Goal: Task Accomplishment & Management: Manage account settings

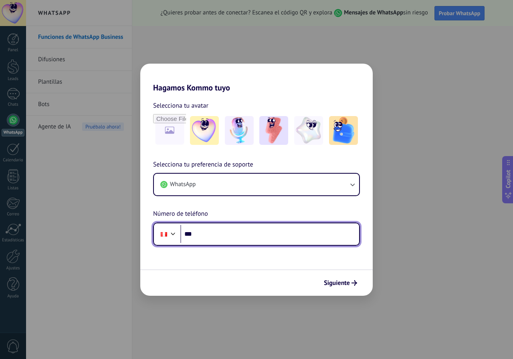
click at [217, 238] on input "***" at bounding box center [269, 234] width 179 height 18
click at [256, 240] on input "***" at bounding box center [269, 234] width 179 height 18
paste input "**********"
type input "**********"
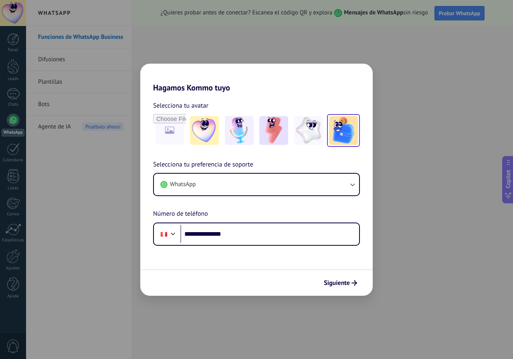
click at [339, 131] on img at bounding box center [343, 130] width 29 height 29
click at [273, 143] on img at bounding box center [273, 130] width 29 height 29
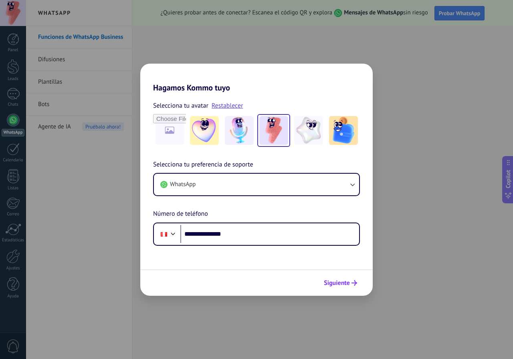
click at [338, 285] on span "Siguiente" at bounding box center [337, 283] width 26 height 6
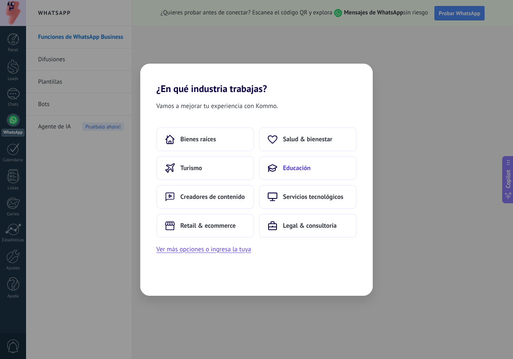
click at [309, 159] on button "Educación" at bounding box center [308, 168] width 98 height 24
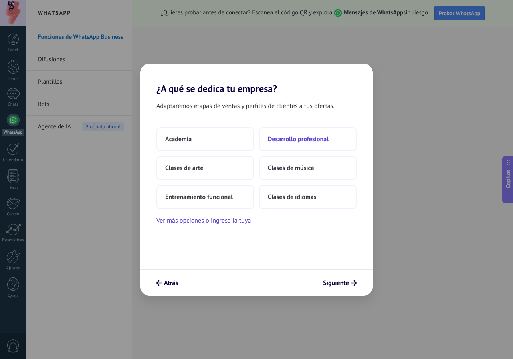
click at [278, 146] on button "Desarrollo profesional" at bounding box center [308, 139] width 98 height 24
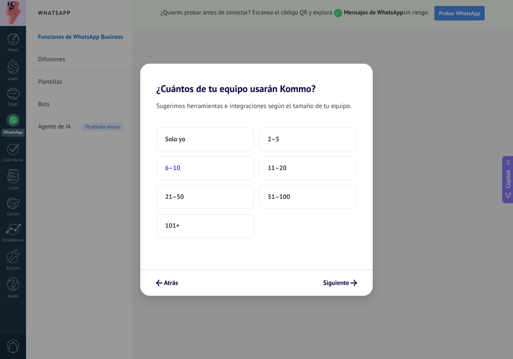
click at [244, 170] on button "6–10" at bounding box center [205, 168] width 98 height 24
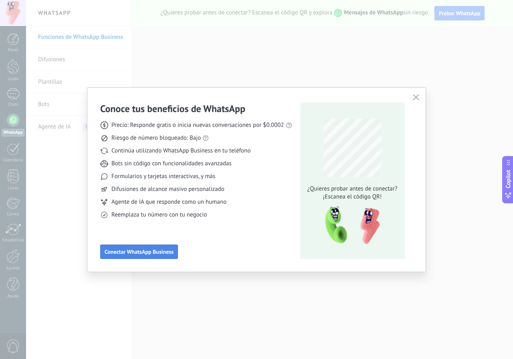
click at [163, 255] on span "Conectar WhatsApp Business" at bounding box center [139, 252] width 69 height 6
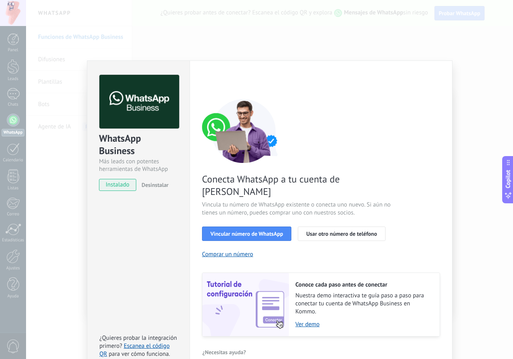
click at [191, 85] on div "Configuraciones Autorizaciones This tab logs the users who have granted integra…" at bounding box center [320, 216] width 263 height 312
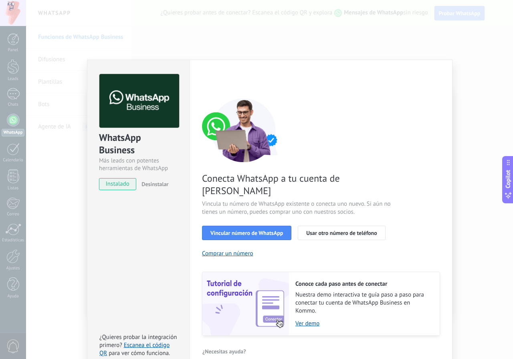
click at [452, 28] on div "WhatsApp Business Más leads con potentes herramientas de WhatsApp instalado Des…" at bounding box center [269, 179] width 487 height 359
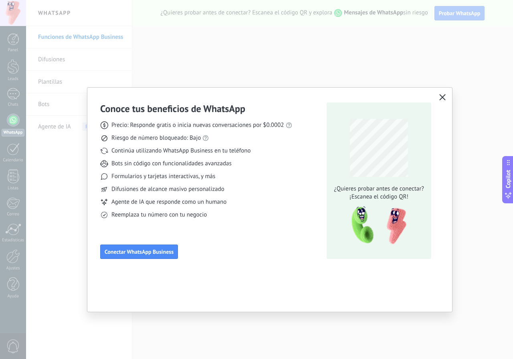
scroll to position [0, 0]
click at [127, 251] on span "Conectar WhatsApp Business" at bounding box center [139, 252] width 69 height 6
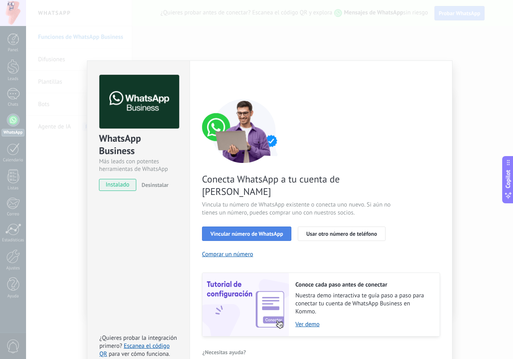
click at [225, 231] on span "Vincular número de WhatsApp" at bounding box center [246, 234] width 72 height 6
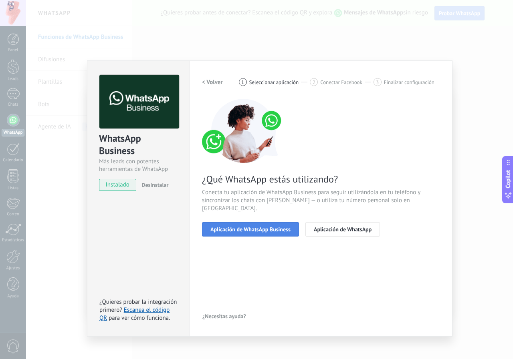
click at [278, 225] on button "Aplicación de WhatsApp Business" at bounding box center [250, 229] width 97 height 14
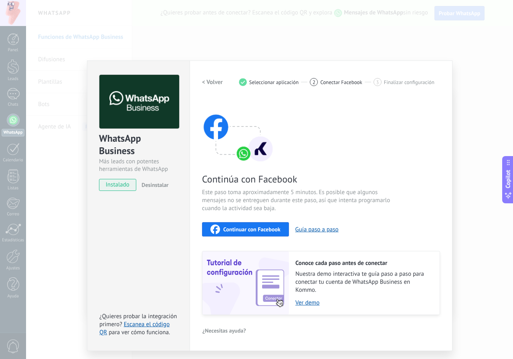
click at [236, 238] on div "Continúa con Facebook Este paso toma aproximadamente 5 minutos. Es posible que …" at bounding box center [321, 207] width 238 height 216
click at [236, 232] on span "Continuar con Facebook" at bounding box center [251, 230] width 57 height 6
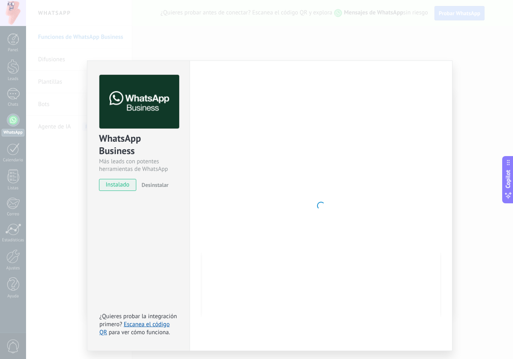
click at [257, 179] on div at bounding box center [321, 206] width 238 height 262
click at [160, 222] on div "WhatsApp Business Más leads con potentes herramientas de WhatsApp instalado Des…" at bounding box center [138, 205] width 103 height 291
click at [143, 304] on div "WhatsApp Business Más leads con potentes herramientas de WhatsApp instalado Des…" at bounding box center [138, 205] width 103 height 291
click at [508, 78] on div "WhatsApp Business Más leads con potentes herramientas de WhatsApp instalado Des…" at bounding box center [269, 179] width 487 height 359
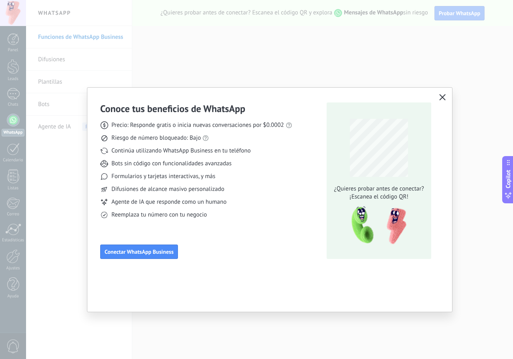
click at [198, 236] on div "Conoce tus beneficios de WhatsApp Precio: Responde gratis o inicia nuevas conve…" at bounding box center [196, 181] width 192 height 157
click at [324, 66] on div "Conoce tus beneficios de WhatsApp Precio: Responde gratis o inicia nuevas conve…" at bounding box center [256, 179] width 513 height 359
click at [127, 250] on span "Conectar WhatsApp Business" at bounding box center [139, 252] width 69 height 6
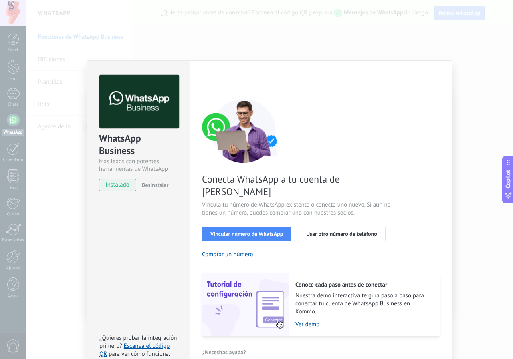
click at [119, 184] on span "instalado" at bounding box center [117, 185] width 36 height 12
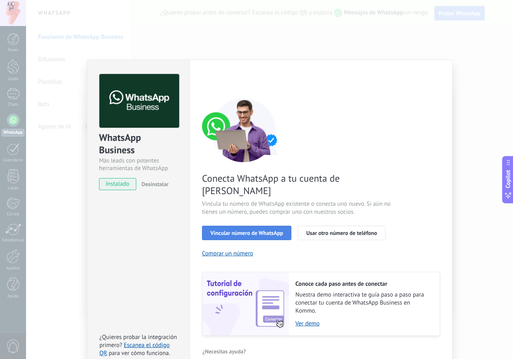
click at [254, 226] on button "Vincular número de WhatsApp" at bounding box center [246, 233] width 89 height 14
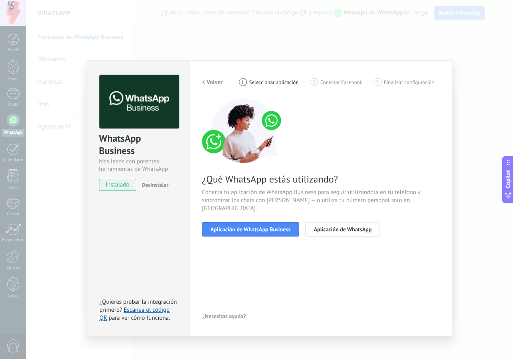
scroll to position [0, 0]
click at [314, 225] on button "Aplicación de WhatsApp" at bounding box center [342, 229] width 75 height 14
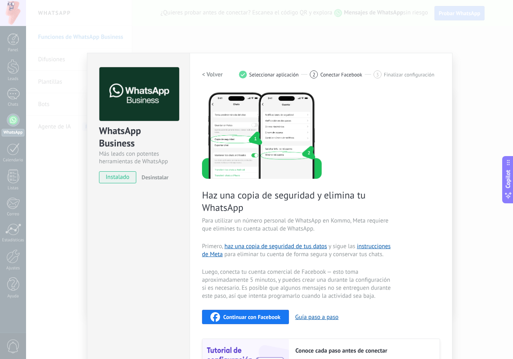
scroll to position [7, 0]
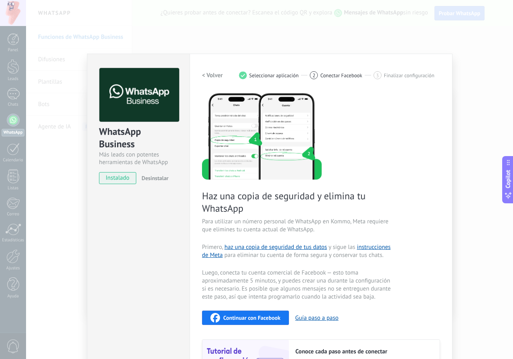
click at [255, 315] on span "Continuar con Facebook" at bounding box center [251, 318] width 57 height 6
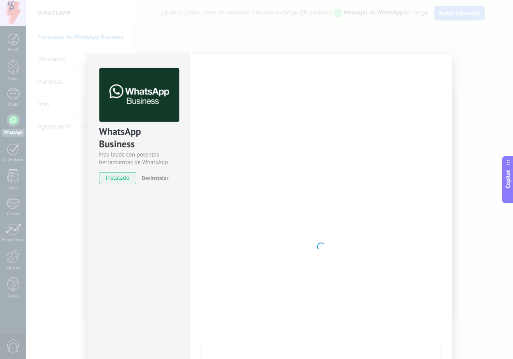
click at [226, 209] on div at bounding box center [321, 246] width 238 height 357
click at [469, 81] on div "WhatsApp Business Más leads con potentes herramientas de WhatsApp instalado Des…" at bounding box center [269, 179] width 487 height 359
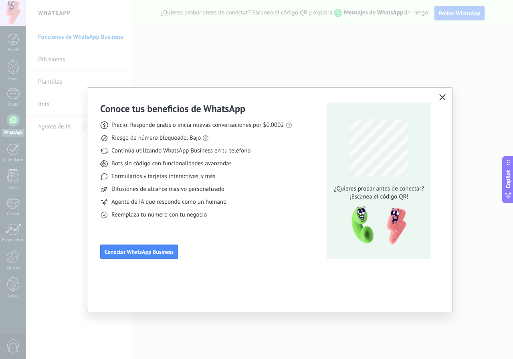
scroll to position [0, 0]
click at [443, 97] on icon "button" at bounding box center [442, 97] width 6 height 6
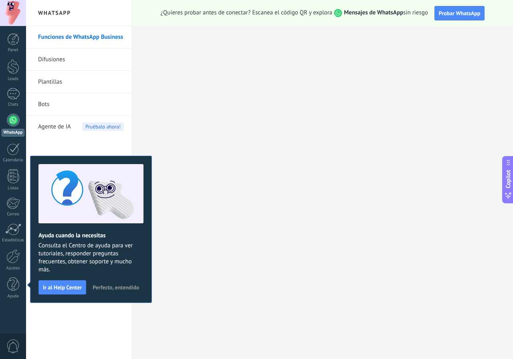
click at [95, 312] on div "Funciones de WhatsApp Business Difusiones Plantillas Bots Agente de IA Pruébalo…" at bounding box center [79, 192] width 106 height 333
click at [127, 288] on span "Perfecto, entendido" at bounding box center [116, 288] width 46 height 6
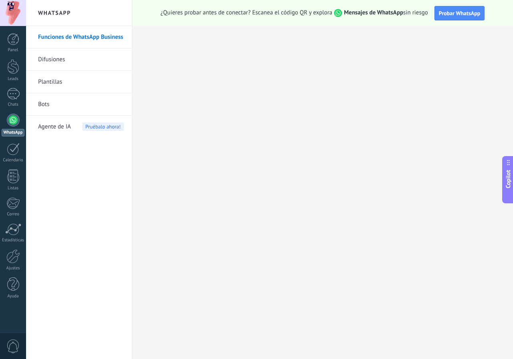
click at [16, 121] on div at bounding box center [13, 120] width 13 height 13
click at [73, 159] on div "Funciones de WhatsApp Business Difusiones Plantillas Bots Agente de IA Pruébalo…" at bounding box center [79, 192] width 106 height 333
click at [5, 123] on link "WhatsApp" at bounding box center [13, 125] width 26 height 23
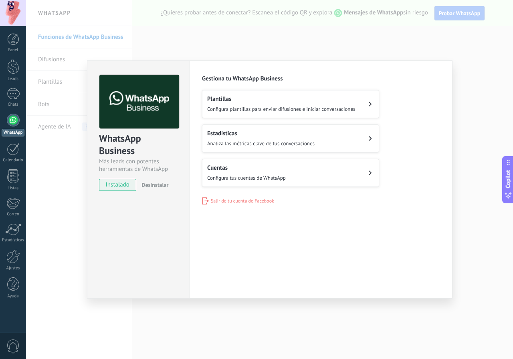
click at [128, 182] on span "instalado" at bounding box center [117, 185] width 36 height 12
click at [163, 186] on span "Desinstalar" at bounding box center [154, 184] width 27 height 7
click at [71, 183] on div "WhatsApp Business Más leads con potentes herramientas de WhatsApp instalado Des…" at bounding box center [269, 179] width 487 height 359
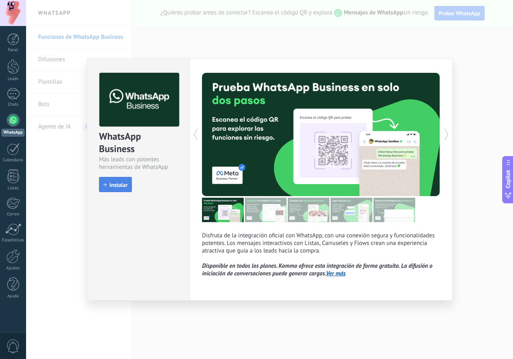
click at [118, 188] on span "Instalar" at bounding box center [118, 185] width 18 height 6
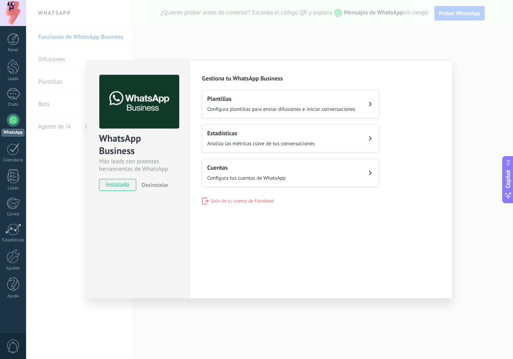
click at [275, 179] on span "Configura tus cuentas de WhatsApp" at bounding box center [246, 178] width 79 height 7
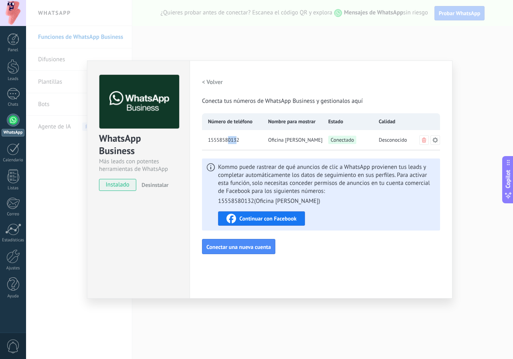
drag, startPoint x: 227, startPoint y: 139, endPoint x: 240, endPoint y: 138, distance: 12.9
click at [238, 139] on span "15558580132" at bounding box center [223, 140] width 31 height 8
click at [266, 138] on div "Oficina [PERSON_NAME]" at bounding box center [292, 140] width 60 height 20
click at [435, 140] on icon at bounding box center [435, 140] width 6 height 6
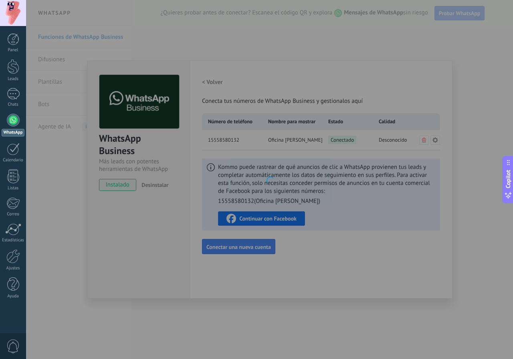
type input "**********"
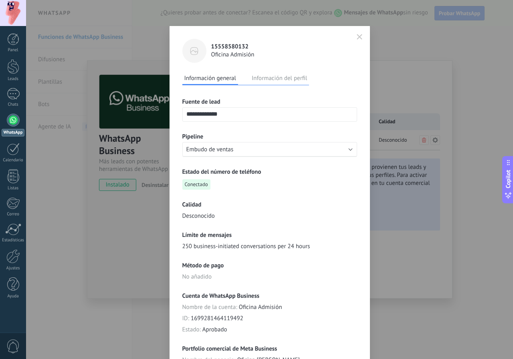
click at [270, 78] on button "Información del perfil" at bounding box center [279, 78] width 59 height 12
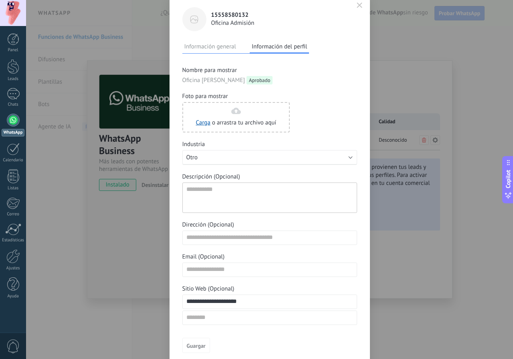
scroll to position [64, 0]
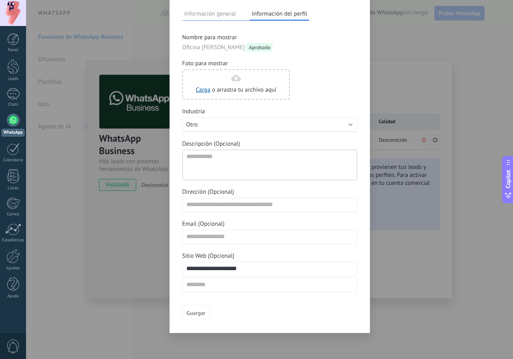
click at [214, 12] on button "Información general" at bounding box center [210, 14] width 56 height 12
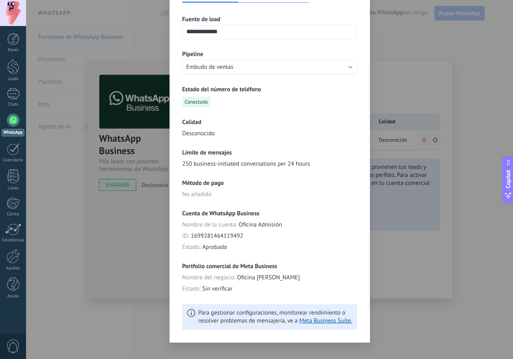
scroll to position [92, 0]
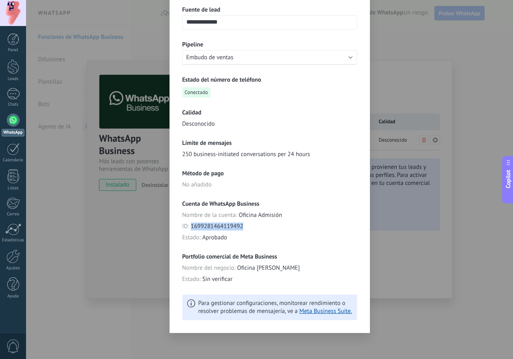
drag, startPoint x: 243, startPoint y: 226, endPoint x: 189, endPoint y: 227, distance: 54.1
click at [189, 227] on div "ID : 1699281464119492" at bounding box center [269, 227] width 175 height 8
click at [394, 247] on div "**********" at bounding box center [269, 179] width 487 height 359
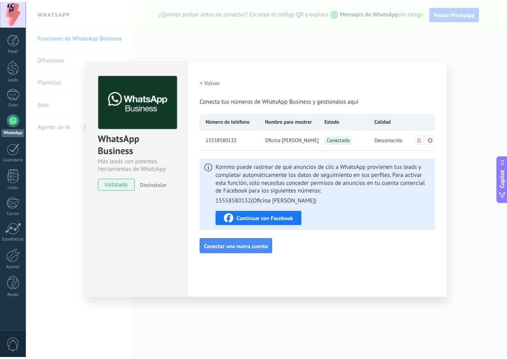
scroll to position [0, 0]
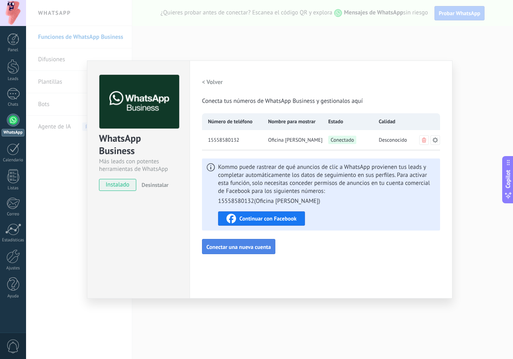
click at [208, 248] on span "Conectar una nueva cuenta" at bounding box center [238, 247] width 64 height 6
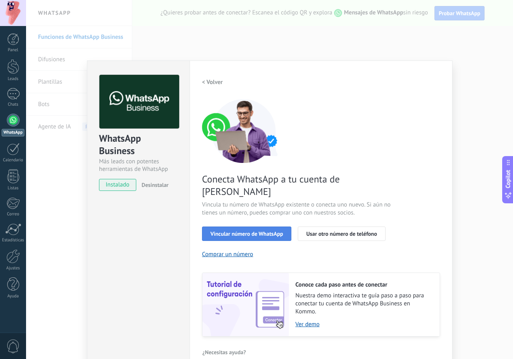
click at [270, 227] on button "Vincular número de WhatsApp" at bounding box center [246, 234] width 89 height 14
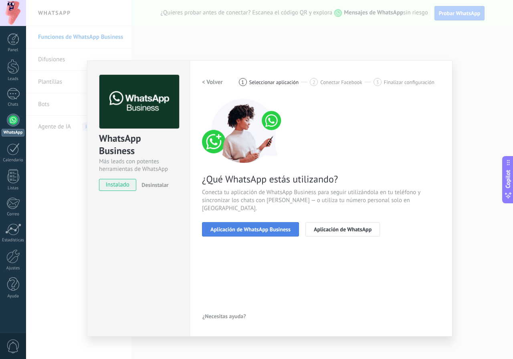
click at [282, 227] on button "Aplicación de WhatsApp Business" at bounding box center [250, 229] width 97 height 14
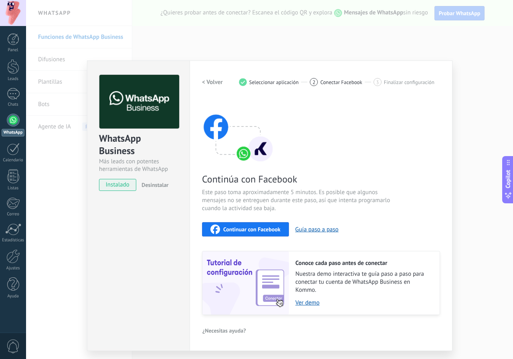
click at [279, 234] on button "Continuar con Facebook" at bounding box center [245, 229] width 87 height 14
click at [307, 34] on div "WhatsApp Business Más leads con potentes herramientas de WhatsApp instalado Des…" at bounding box center [269, 179] width 487 height 359
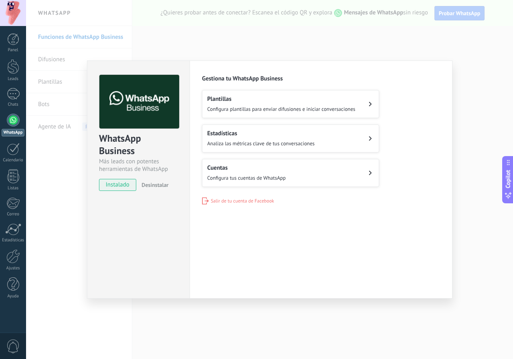
click at [272, 137] on div "Estadísticas Analiza las métricas clave de tus conversaciones" at bounding box center [260, 139] width 107 height 18
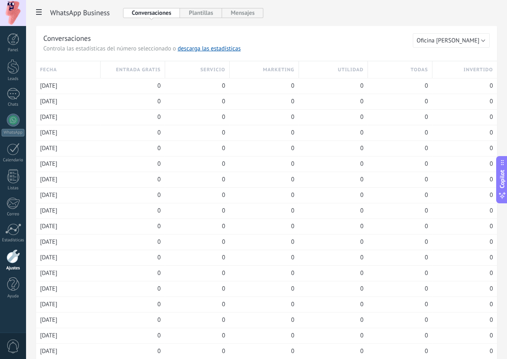
click at [113, 13] on h2 "WhatsApp Cloud API" at bounding box center [81, 13] width 63 height 10
click at [9, 46] on link "Panel" at bounding box center [13, 43] width 26 height 20
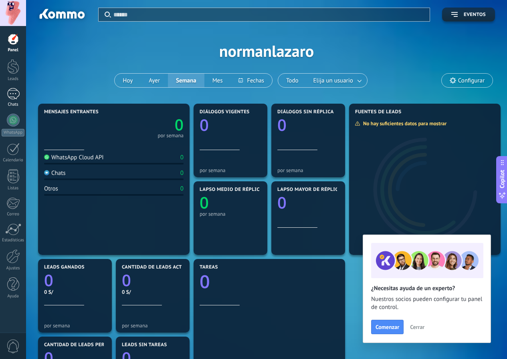
click at [20, 92] on link "Chats" at bounding box center [13, 97] width 26 height 19
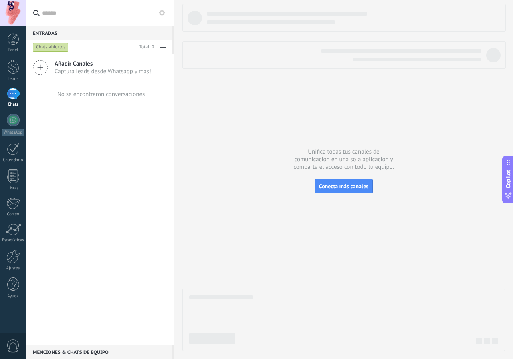
click at [93, 65] on span "Añadir Canales" at bounding box center [102, 64] width 97 height 8
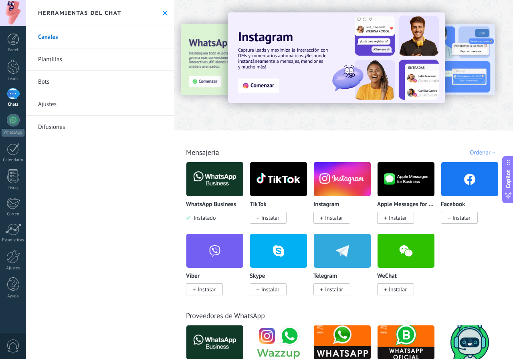
click at [227, 189] on img at bounding box center [214, 179] width 57 height 39
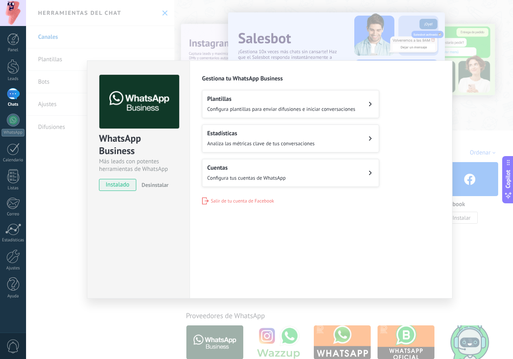
click at [467, 121] on div "WhatsApp Business Más leads con potentes herramientas de WhatsApp instalado Des…" at bounding box center [269, 179] width 487 height 359
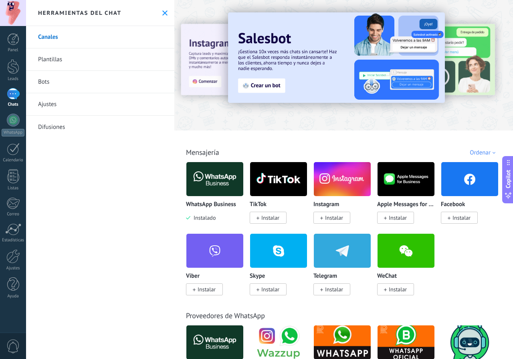
click at [83, 64] on link "Plantillas" at bounding box center [100, 59] width 148 height 22
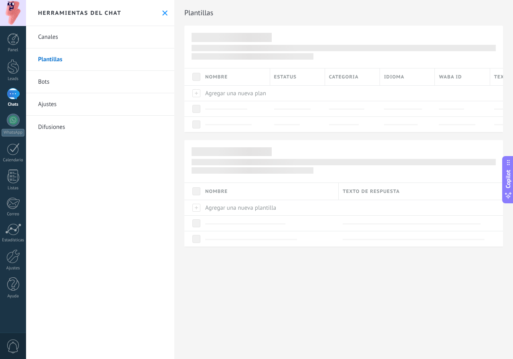
click at [65, 85] on link "Bots" at bounding box center [100, 82] width 148 height 22
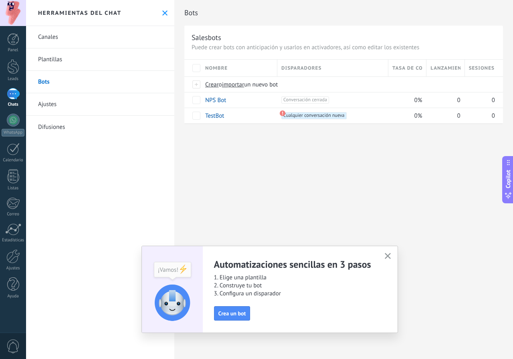
click at [165, 16] on button at bounding box center [164, 13] width 7 height 7
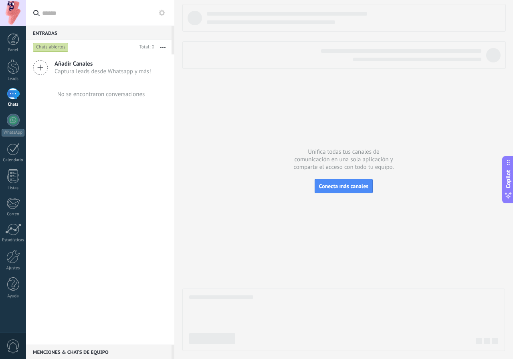
click at [161, 18] on div at bounding box center [100, 13] width 148 height 26
click at [11, 261] on div at bounding box center [13, 257] width 14 height 14
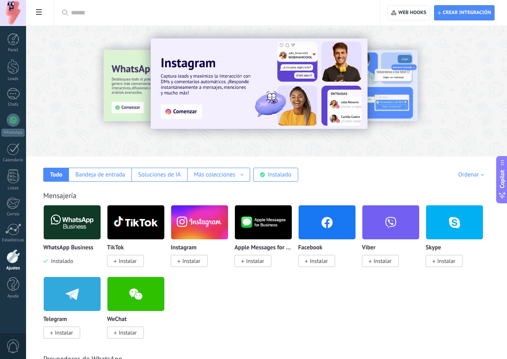
click at [101, 253] on div "WhatsApp Business Instalado" at bounding box center [72, 255] width 58 height 20
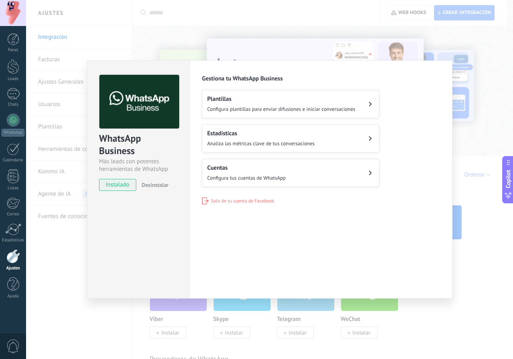
click at [168, 183] on span "Desinstalar" at bounding box center [154, 184] width 27 height 7
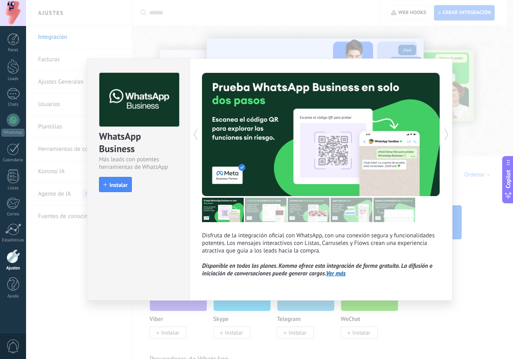
click at [69, 248] on div "WhatsApp Business Más leads con potentes herramientas de WhatsApp install Insta…" at bounding box center [269, 179] width 487 height 359
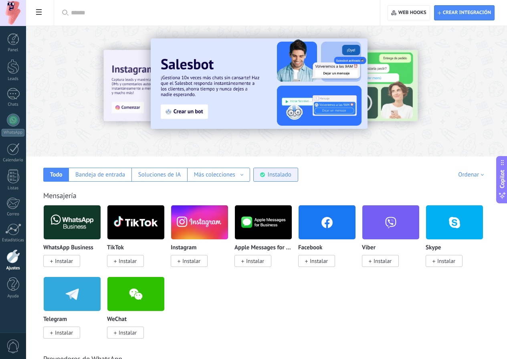
click at [298, 181] on div "Instalado" at bounding box center [275, 175] width 45 height 14
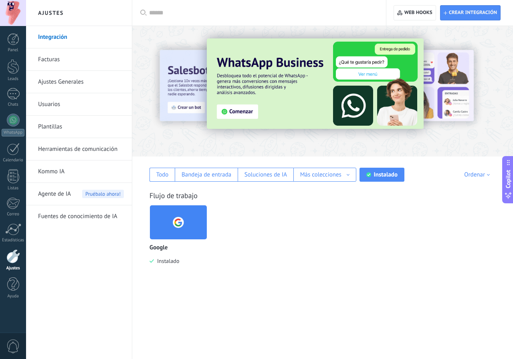
click at [15, 262] on div at bounding box center [13, 257] width 14 height 14
click at [8, 352] on span "0" at bounding box center [13, 347] width 14 height 14
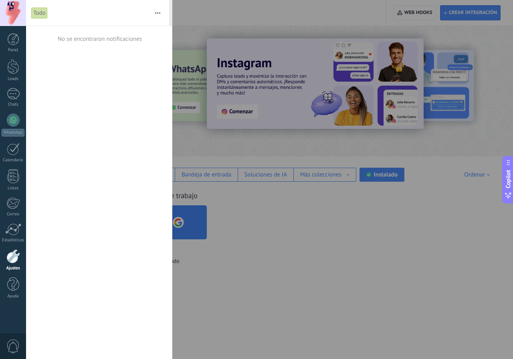
click at [159, 16] on button "button" at bounding box center [157, 13] width 17 height 26
click at [303, 282] on div at bounding box center [256, 179] width 513 height 359
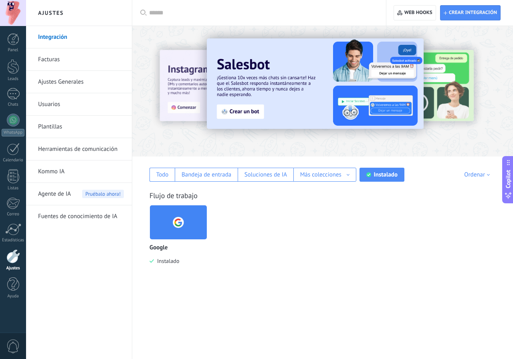
click at [294, 241] on div "Google Instalado" at bounding box center [326, 241] width 354 height 72
click at [28, 13] on div "Ajustes Integración Facturas Ajustes Generales Usuarios Plantillas Herramientas…" at bounding box center [79, 179] width 106 height 359
click at [24, 12] on div at bounding box center [13, 13] width 26 height 26
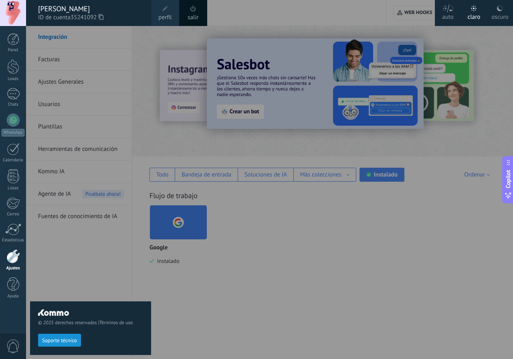
click at [165, 16] on span "perfil" at bounding box center [164, 17] width 13 height 9
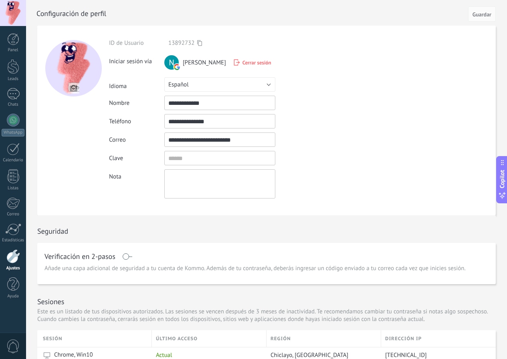
click at [262, 65] on span "Cerrar sesión" at bounding box center [256, 62] width 29 height 7
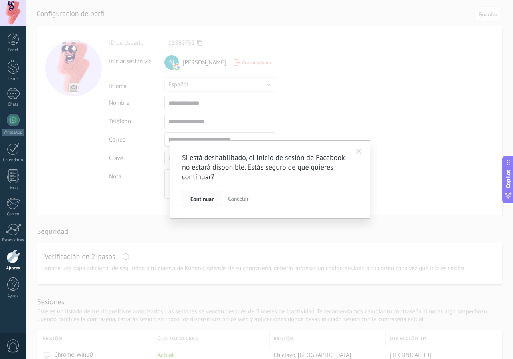
click at [213, 202] on span "Continuar" at bounding box center [201, 199] width 23 height 6
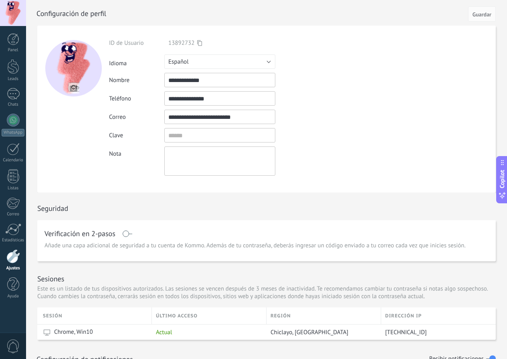
click at [183, 235] on div "Verificación en 2-pasos" at bounding box center [266, 234] width 444 height 13
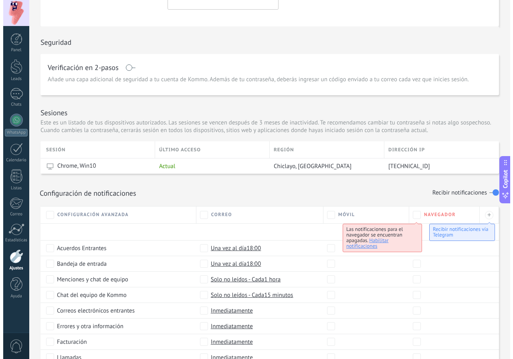
scroll to position [96, 0]
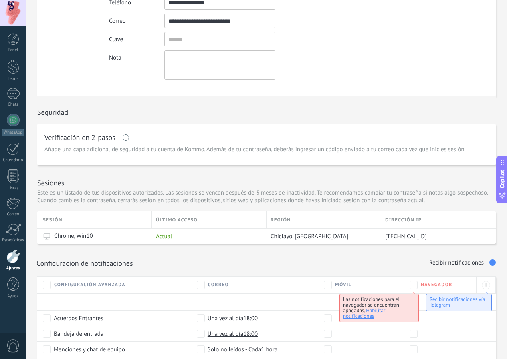
click at [5, 0] on div at bounding box center [13, 13] width 26 height 26
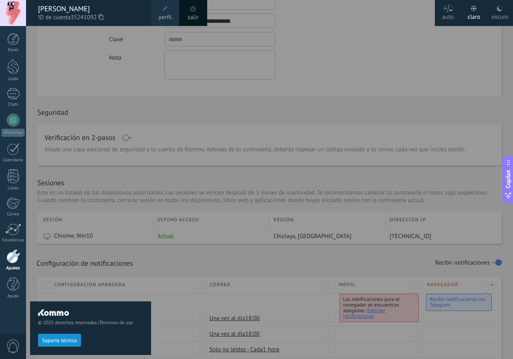
click at [194, 14] on link "salir" at bounding box center [192, 17] width 11 height 9
